Goal: Use online tool/utility: Utilize a website feature to perform a specific function

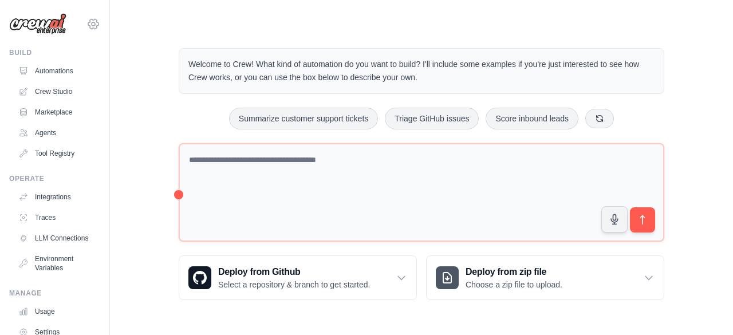
click at [86, 25] on icon at bounding box center [93, 24] width 14 height 14
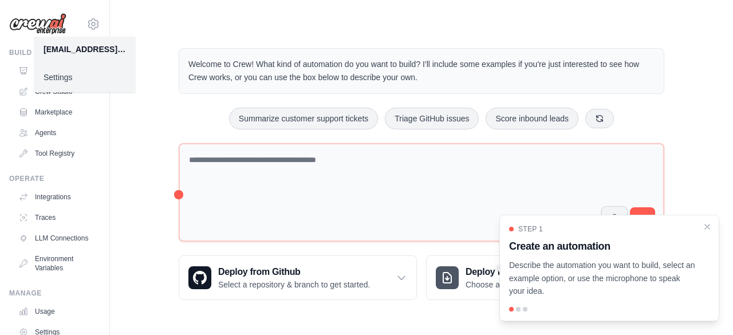
click at [102, 51] on div "[EMAIL_ADDRESS][DOMAIN_NAME]" at bounding box center [84, 48] width 82 height 11
click at [62, 72] on link "Settings" at bounding box center [84, 77] width 101 height 21
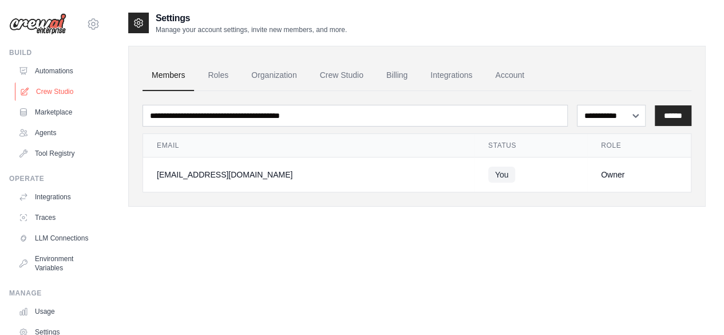
click at [62, 92] on link "Crew Studio" at bounding box center [58, 91] width 86 height 18
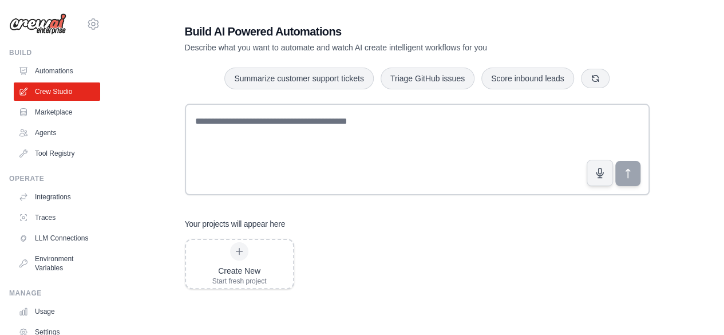
scroll to position [22, 0]
click at [343, 264] on div "Comparison Report Generator" at bounding box center [358, 255] width 108 height 32
click at [81, 87] on link "Crew Studio" at bounding box center [58, 91] width 86 height 18
click at [348, 267] on div "Comparison Report Generator" at bounding box center [358, 255] width 108 height 32
click at [330, 256] on div "Comparison Report Generator" at bounding box center [352, 253] width 78 height 11
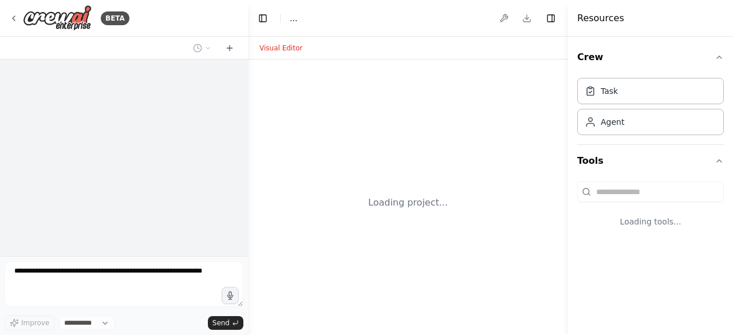
select select "****"
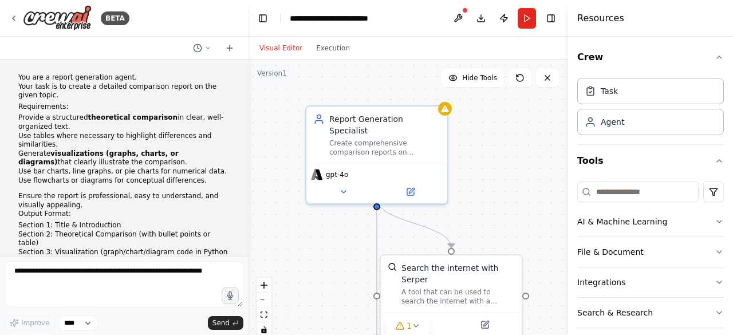
scroll to position [3587, 0]
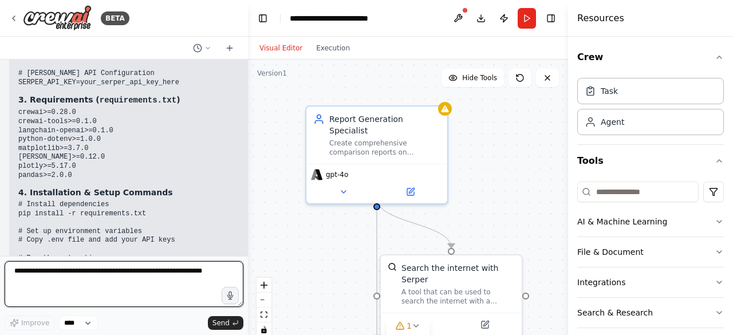
click at [86, 289] on textarea at bounding box center [124, 284] width 239 height 46
type textarea "*"
type textarea "**********"
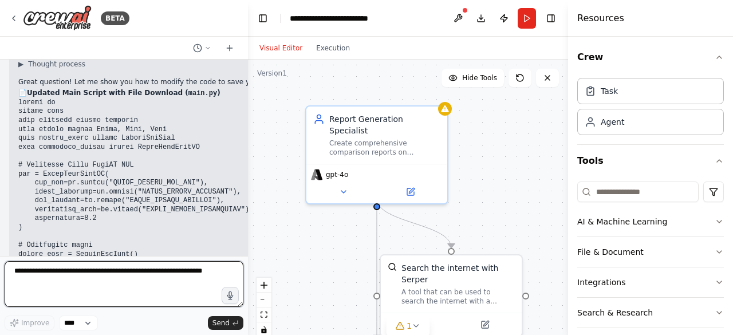
scroll to position [3990, 0]
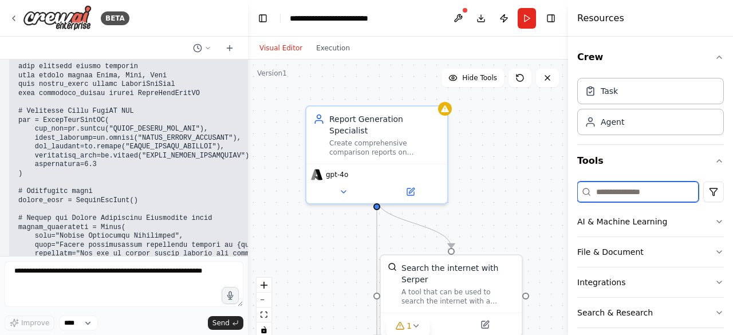
click at [615, 198] on input at bounding box center [637, 191] width 121 height 21
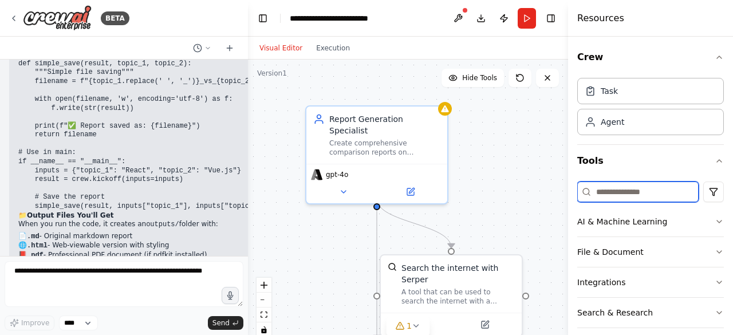
scroll to position [5774, 0]
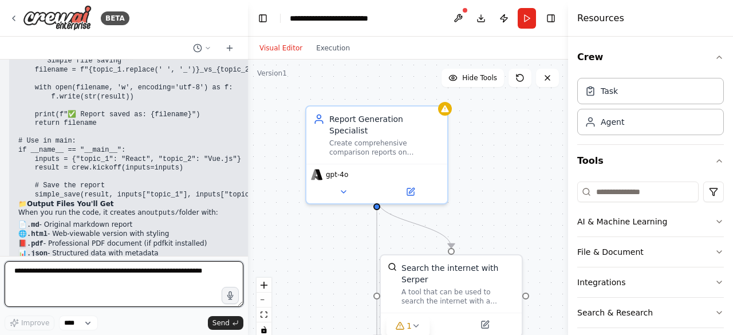
click at [116, 273] on textarea at bounding box center [124, 284] width 239 height 46
paste textarea "**********"
type textarea "**********"
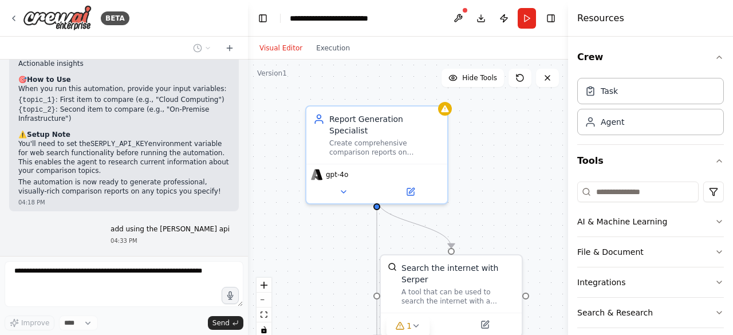
scroll to position [1248, 0]
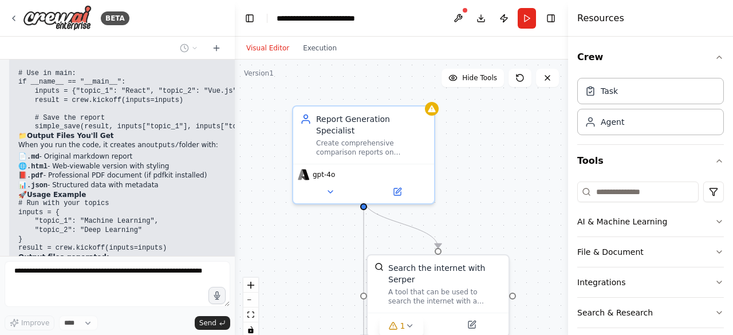
drag, startPoint x: 243, startPoint y: 112, endPoint x: 236, endPoint y: 319, distance: 207.3
click at [236, 319] on div "BETA You are a report generation agent. Your task is to create a detailed compa…" at bounding box center [366, 167] width 733 height 335
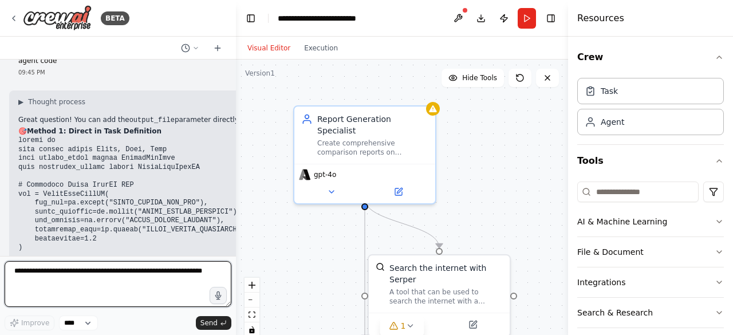
scroll to position [6222, 0]
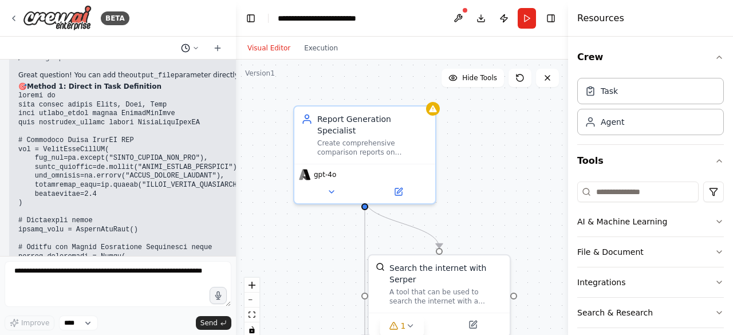
click at [197, 47] on icon at bounding box center [195, 48] width 3 height 2
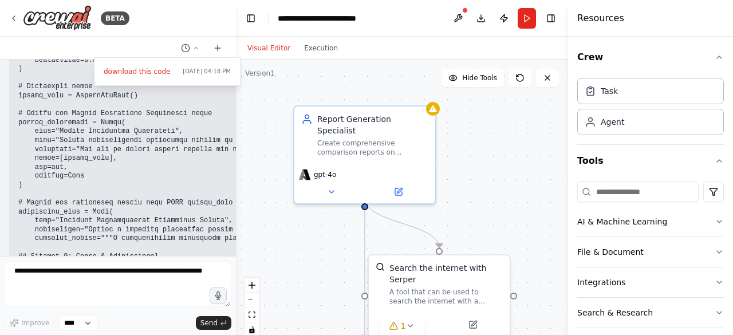
click at [213, 47] on div at bounding box center [118, 167] width 236 height 335
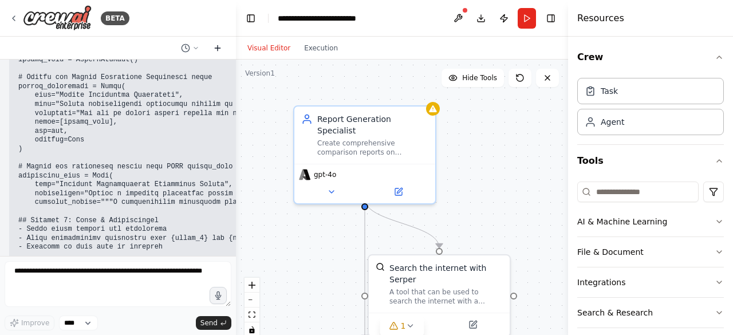
scroll to position [6445, 0]
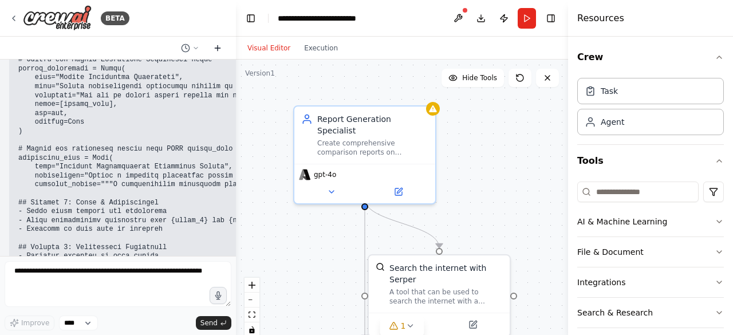
click at [217, 48] on icon at bounding box center [217, 47] width 0 height 5
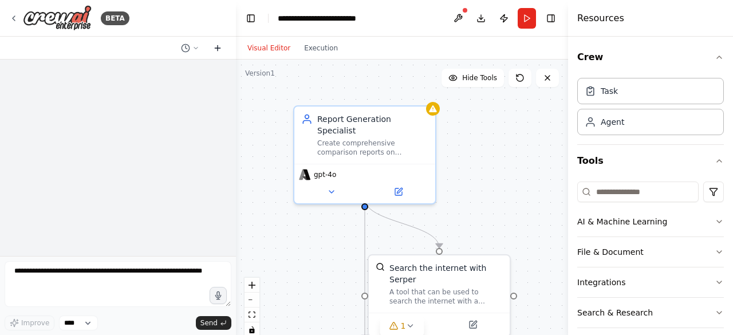
scroll to position [0, 0]
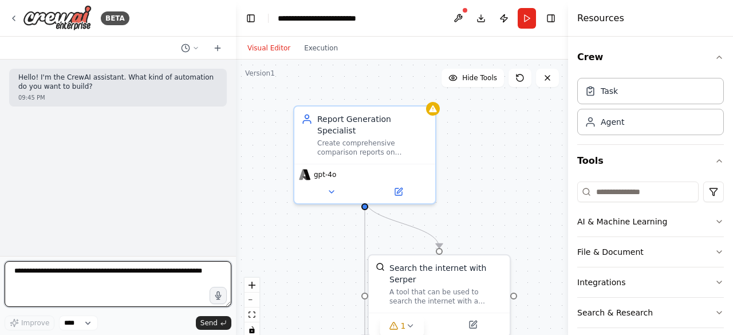
click at [98, 274] on textarea at bounding box center [118, 284] width 227 height 46
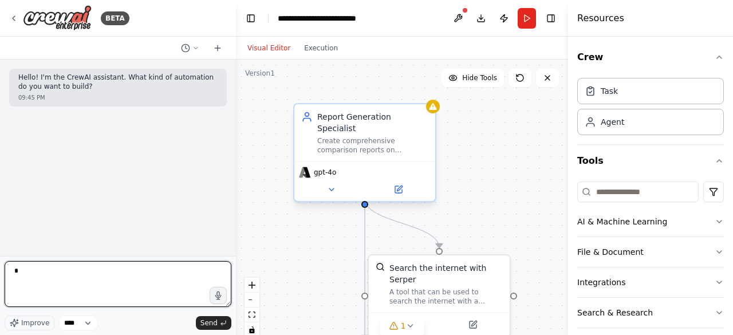
type textarea "*"
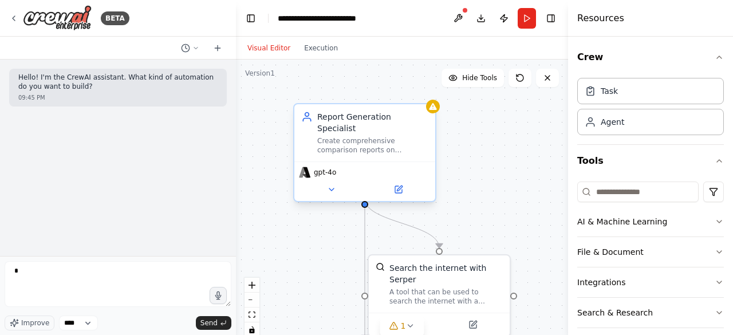
click at [396, 187] on div "gpt-4o" at bounding box center [364, 180] width 141 height 39
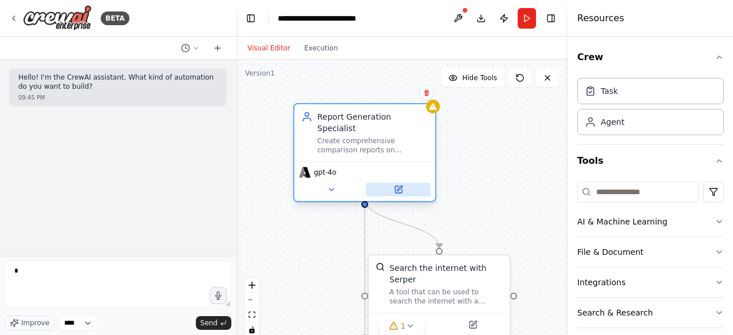
click at [401, 186] on icon at bounding box center [398, 189] width 7 height 7
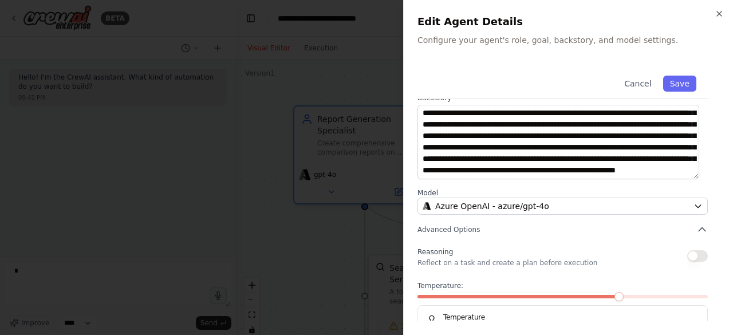
scroll to position [182, 0]
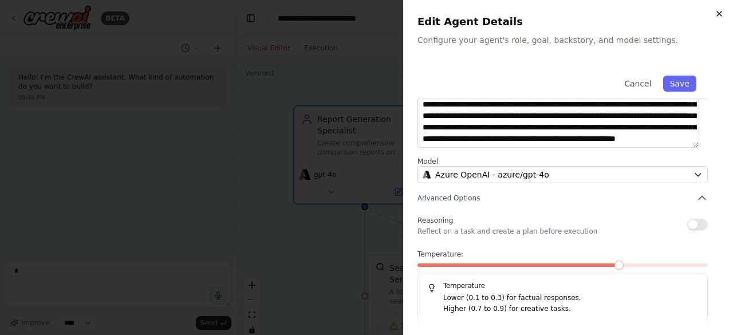
click at [722, 17] on icon "button" at bounding box center [718, 13] width 9 height 9
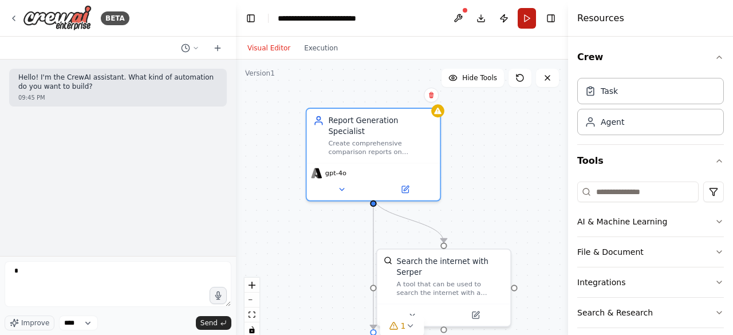
click at [524, 21] on button "Run" at bounding box center [526, 18] width 18 height 21
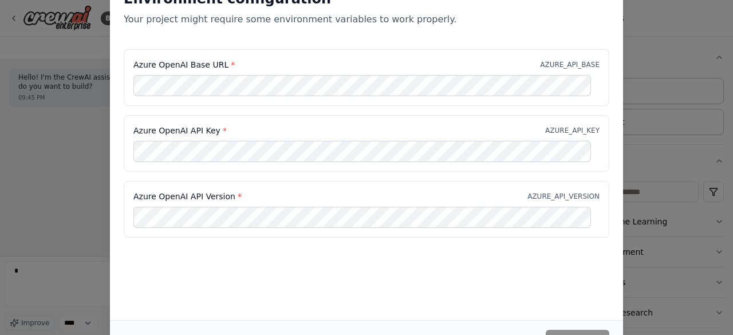
scroll to position [0, 0]
click at [301, 22] on p "Your project might require some environment variables to work properly." at bounding box center [366, 20] width 485 height 14
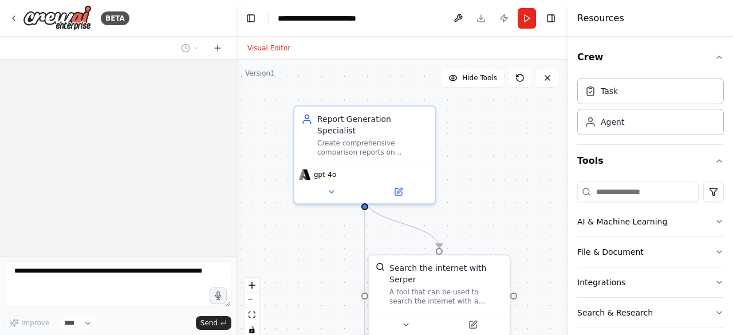
drag, startPoint x: 0, startPoint y: 0, endPoint x: 128, endPoint y: 128, distance: 180.9
click at [128, 128] on div at bounding box center [118, 158] width 236 height 196
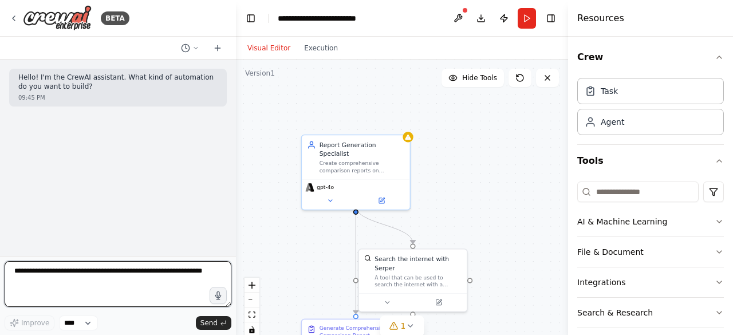
drag, startPoint x: 326, startPoint y: 229, endPoint x: 143, endPoint y: 269, distance: 187.3
click at [143, 269] on textarea at bounding box center [118, 284] width 227 height 46
type textarea "**********"
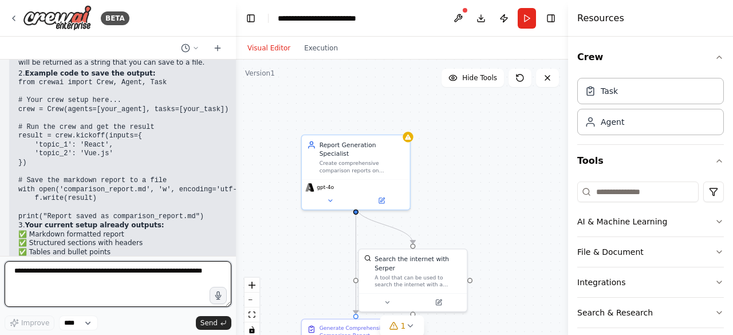
scroll to position [284, 0]
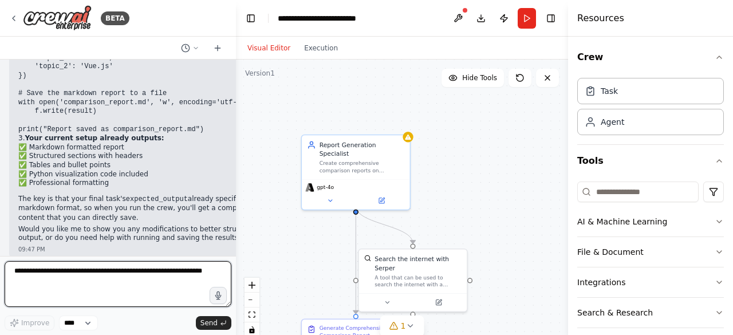
click at [112, 283] on textarea at bounding box center [118, 284] width 227 height 46
type textarea "**********"
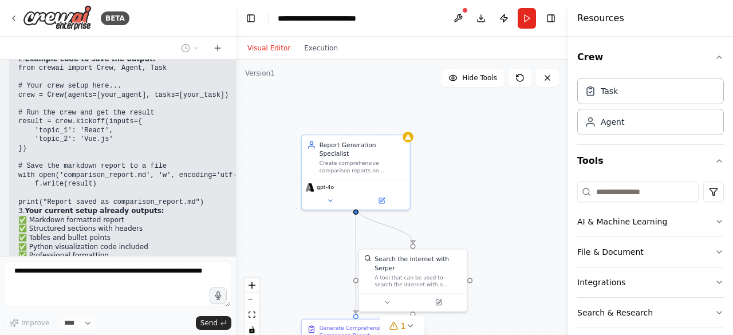
scroll to position [551, 0]
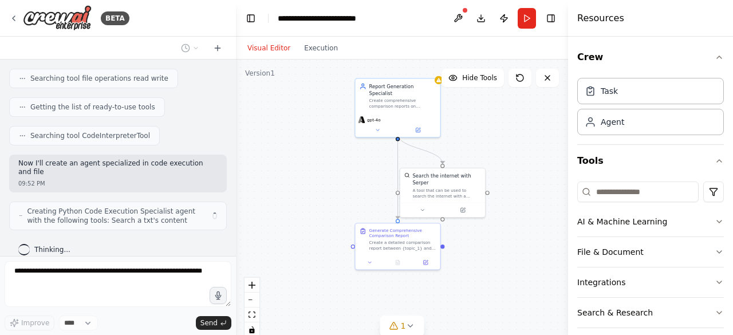
drag, startPoint x: 318, startPoint y: 223, endPoint x: 367, endPoint y: 147, distance: 90.2
click at [367, 147] on div ".deletable-edge-delete-btn { width: 20px; height: 20px; border: 0px solid #ffff…" at bounding box center [402, 203] width 332 height 286
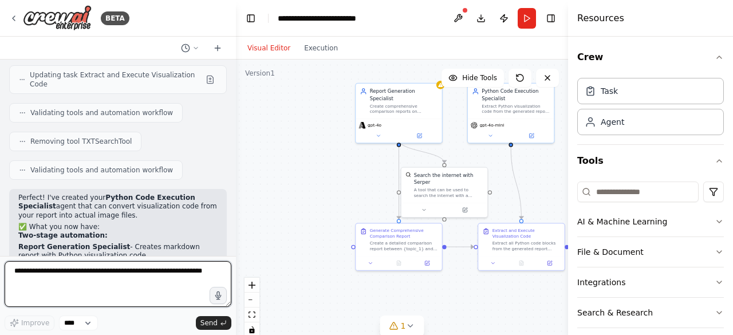
scroll to position [1391, 0]
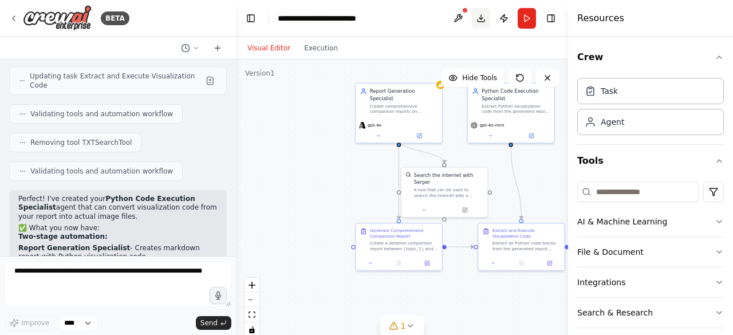
click at [482, 21] on button "Download" at bounding box center [481, 18] width 18 height 21
